Goal: Task Accomplishment & Management: Complete application form

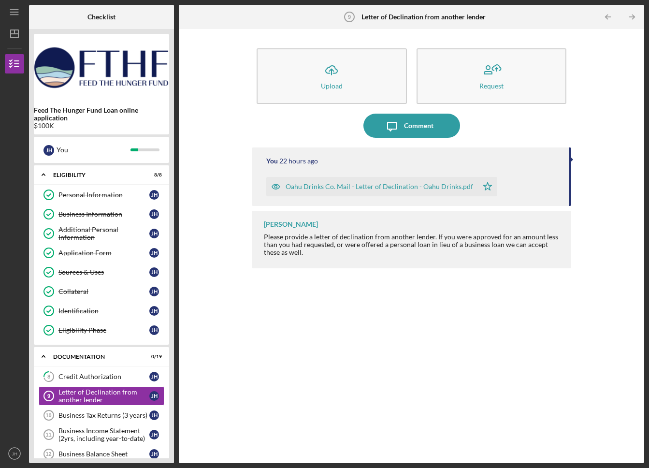
scroll to position [100, 0]
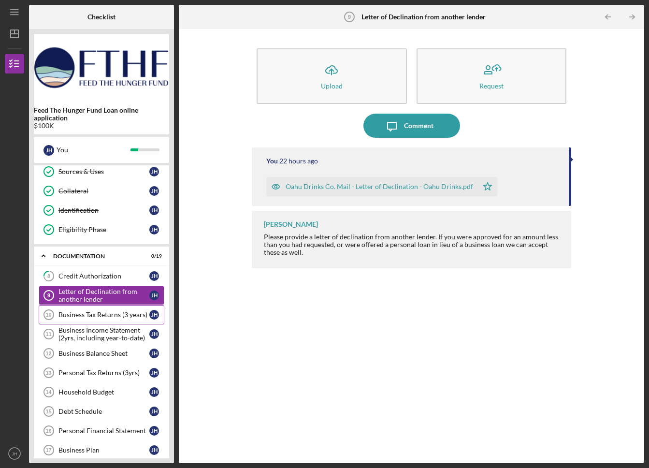
click at [114, 318] on div "Business Tax Returns (3 years)" at bounding box center [103, 315] width 91 height 8
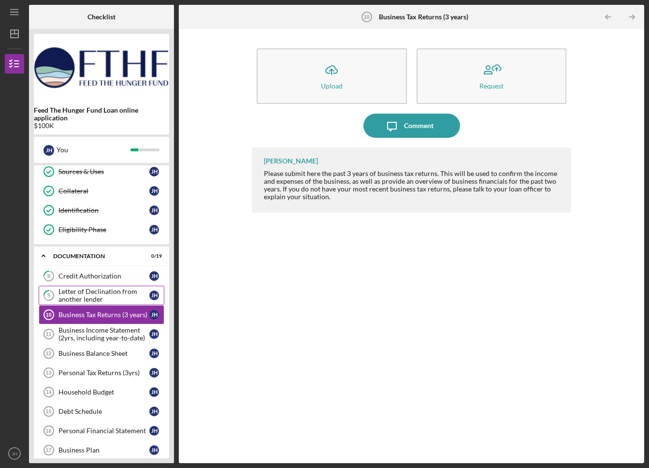
click at [119, 290] on div "Letter of Declination from another lender" at bounding box center [103, 294] width 91 height 15
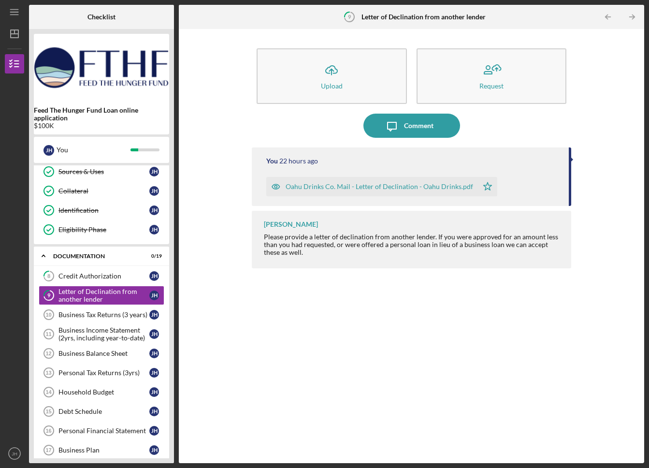
click at [315, 190] on div "Oahu Drinks Co. Mail - Letter of Declination - Oahu Drinks.pdf" at bounding box center [372, 186] width 212 height 19
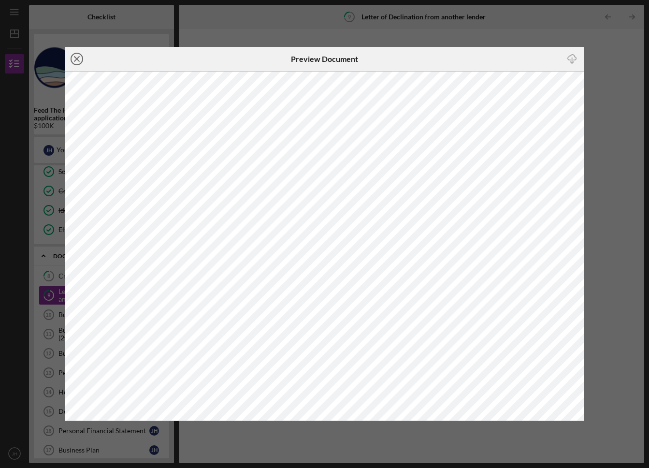
click at [82, 61] on circle at bounding box center [77, 59] width 12 height 12
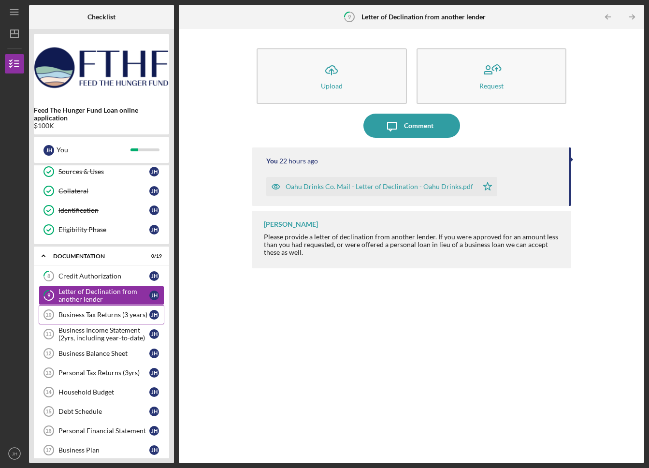
click at [124, 315] on div "Business Tax Returns (3 years)" at bounding box center [103, 315] width 91 height 8
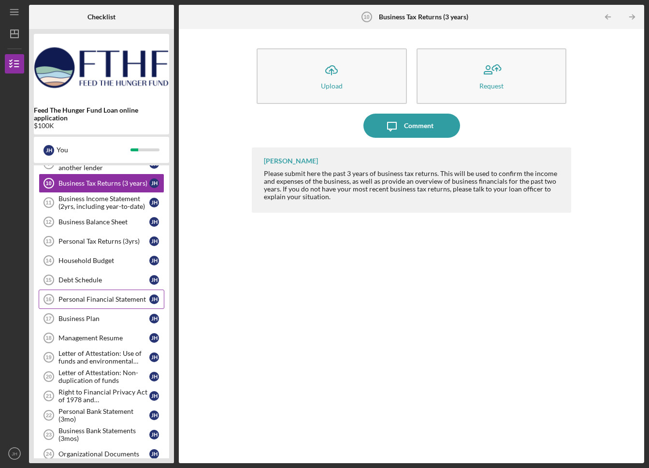
scroll to position [242, 0]
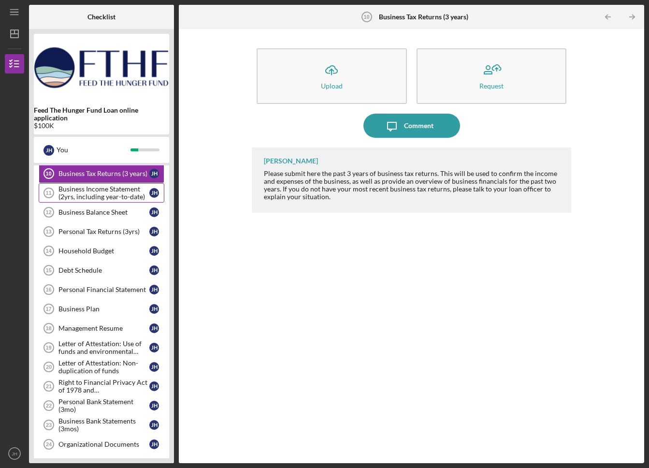
click at [95, 188] on div "Business Income Statement (2yrs, including year-to-date)" at bounding box center [103, 192] width 91 height 15
